Goal: Task Accomplishment & Management: Complete application form

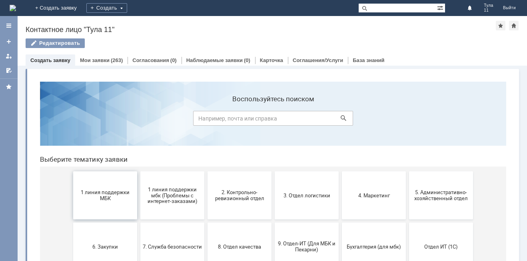
click at [115, 201] on button "1 линия поддержки МБК" at bounding box center [105, 195] width 64 height 48
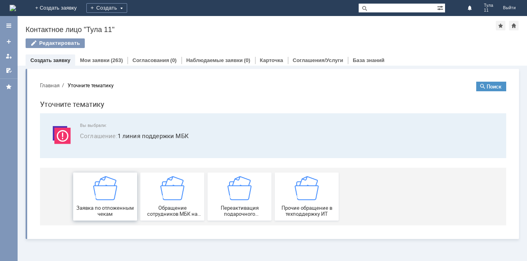
click at [115, 197] on img at bounding box center [105, 188] width 24 height 24
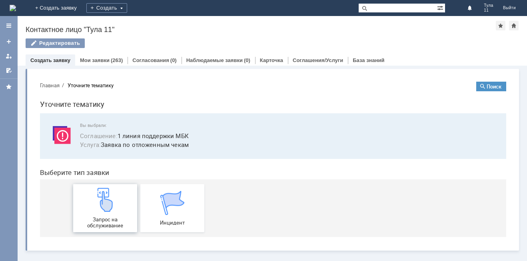
click at [115, 192] on img at bounding box center [105, 200] width 24 height 24
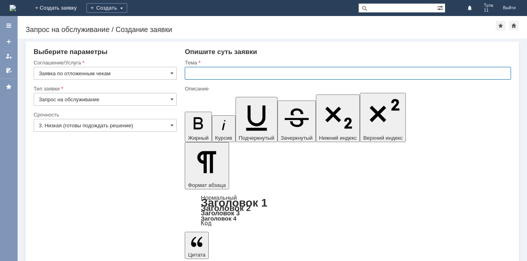
click at [212, 77] on input "text" at bounding box center [348, 73] width 326 height 13
type input "МБК тула 11, отложенные чеки"
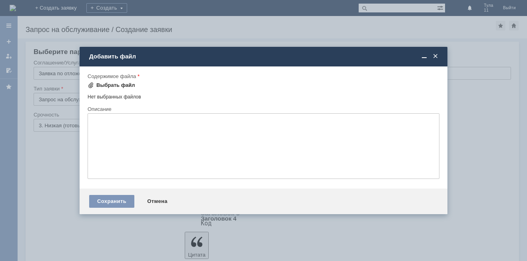
click at [129, 90] on div "Выбрать файл" at bounding box center [112, 85] width 48 height 10
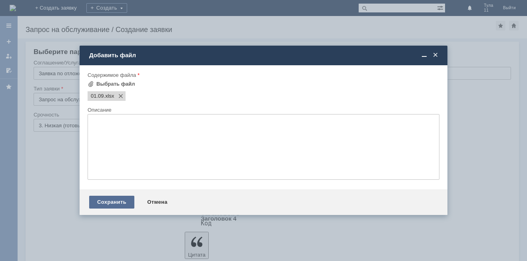
click at [110, 198] on div "Сохранить" at bounding box center [111, 202] width 45 height 13
